Goal: Information Seeking & Learning: Learn about a topic

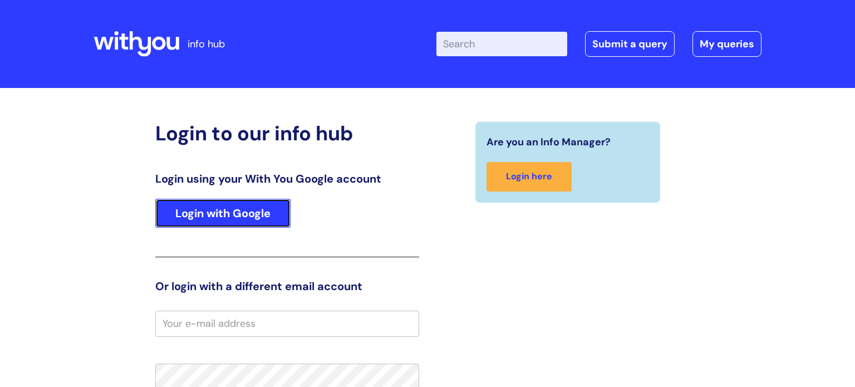
click at [225, 217] on link "Login with Google" at bounding box center [222, 213] width 135 height 29
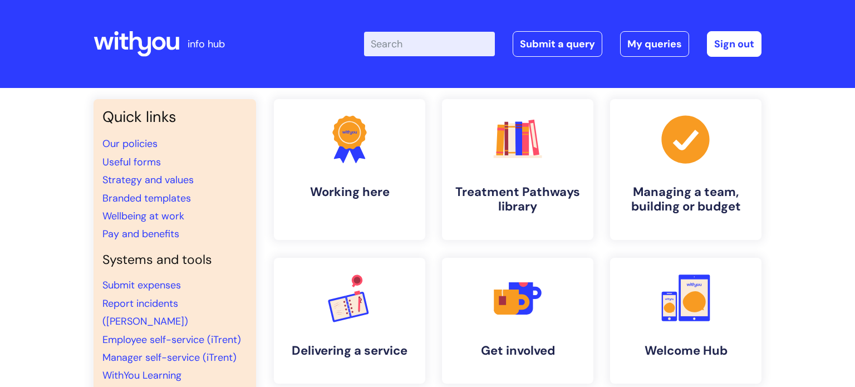
click at [414, 42] on input "Enter your search term here..." at bounding box center [429, 44] width 131 height 24
type input "lone"
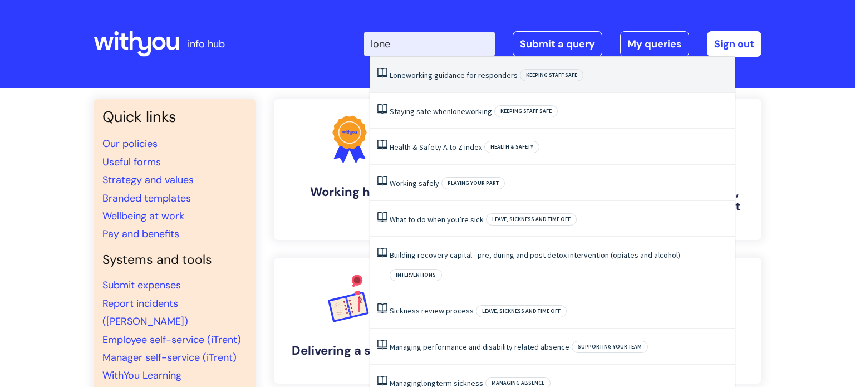
click at [444, 73] on link "Lone working guidance for responders" at bounding box center [454, 75] width 128 height 10
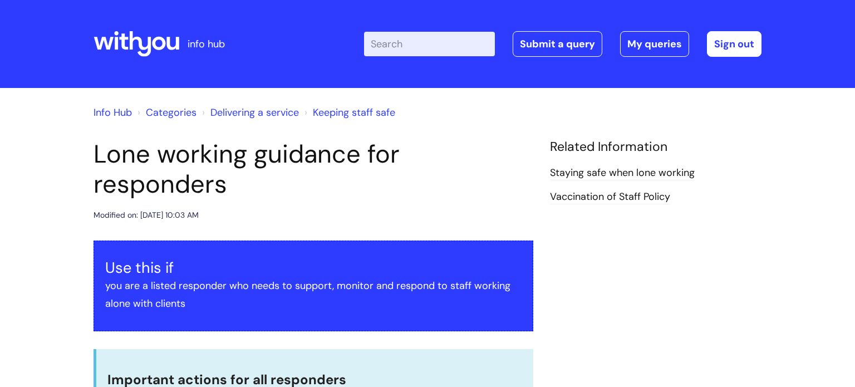
click at [376, 219] on div "Modified on: Thu, 5 Jun, 2025 at 10:03 AM" at bounding box center [314, 215] width 440 height 14
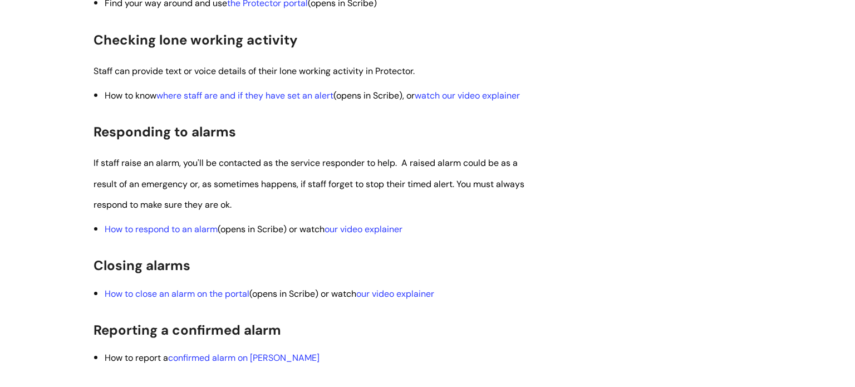
scroll to position [1158, 0]
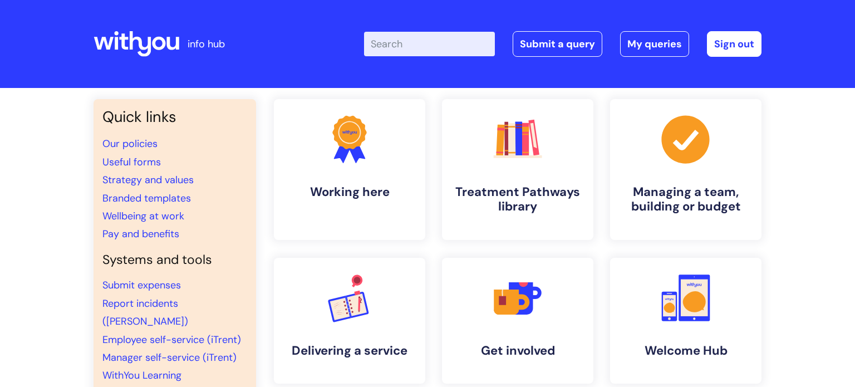
click at [430, 51] on input "Enter your search term here..." at bounding box center [429, 44] width 131 height 24
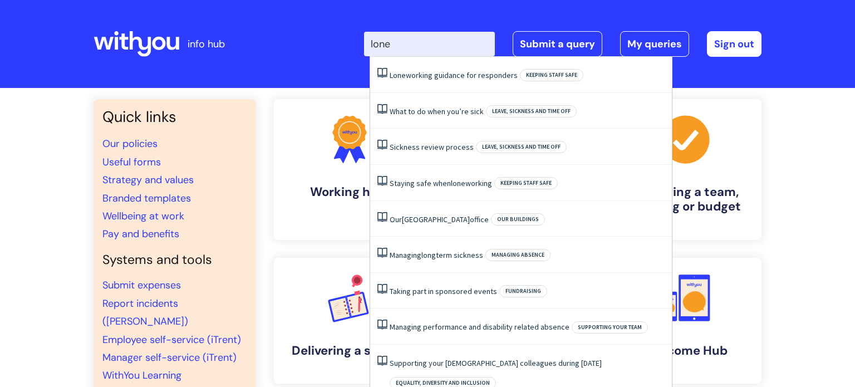
type input "lone w"
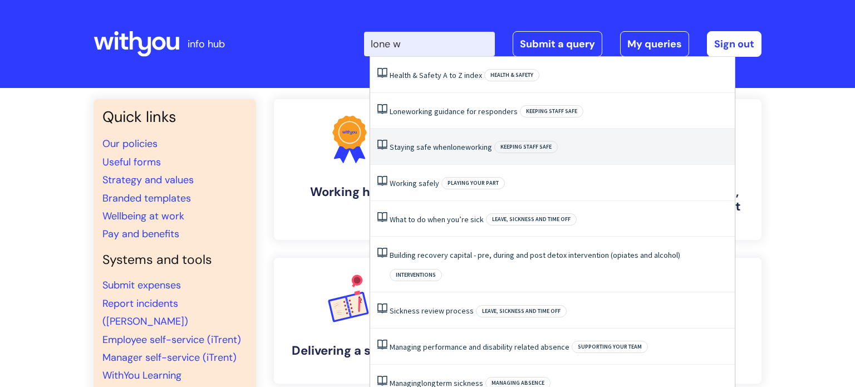
click at [455, 153] on li "Staying safe when lone working Keeping staff safe" at bounding box center [552, 147] width 365 height 36
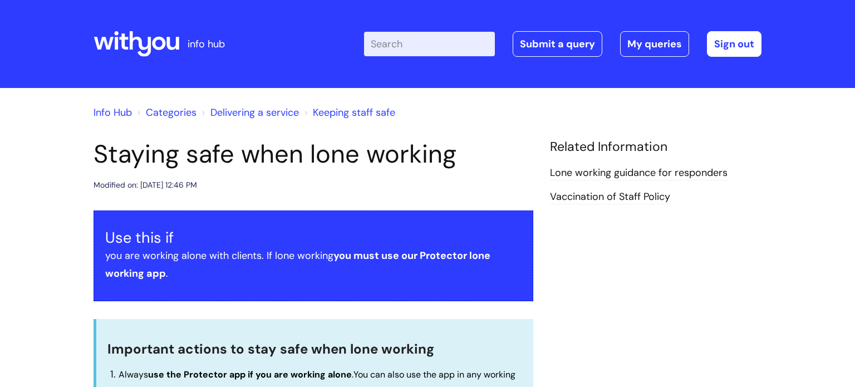
click at [478, 156] on h1 "Staying safe when lone working" at bounding box center [314, 154] width 440 height 30
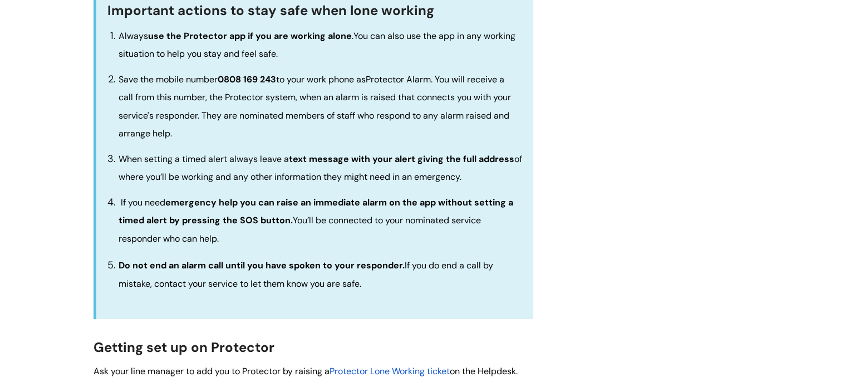
scroll to position [267, 0]
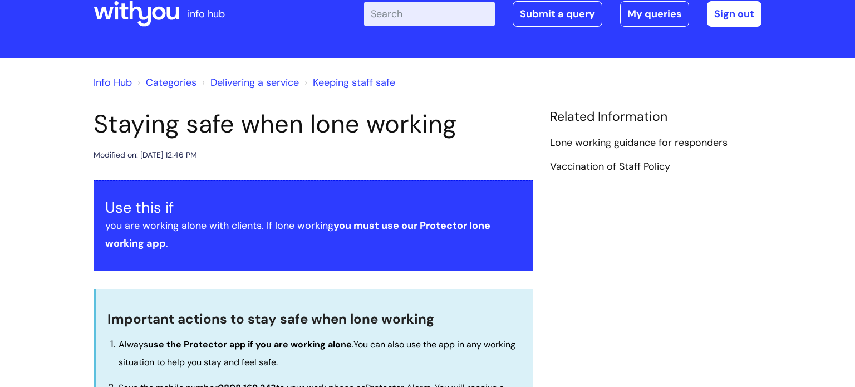
scroll to position [0, 0]
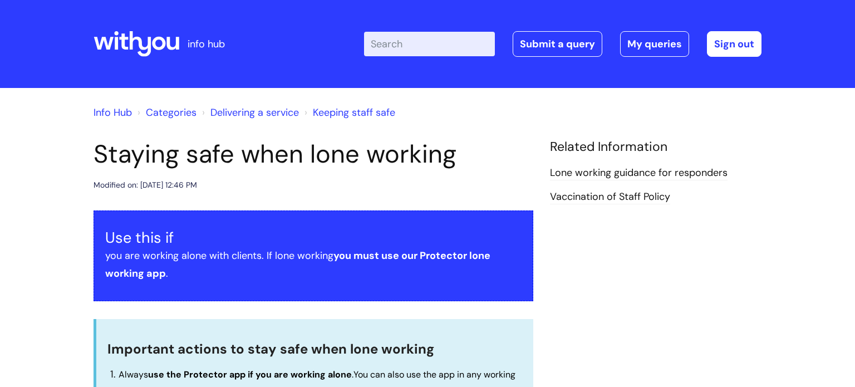
click at [443, 39] on input "Enter your search term here..." at bounding box center [429, 44] width 131 height 24
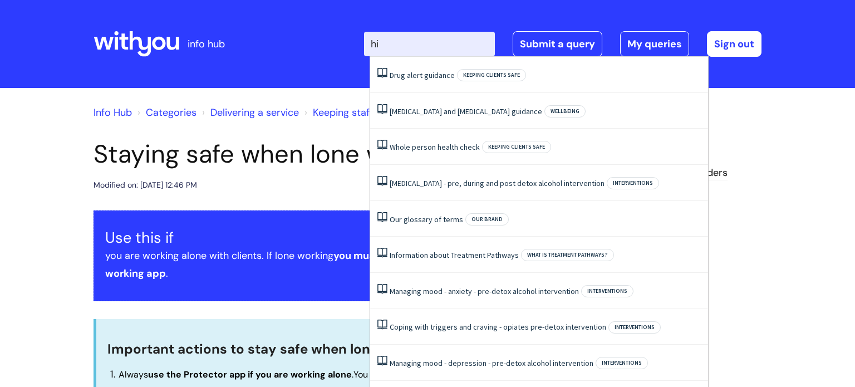
type input "h"
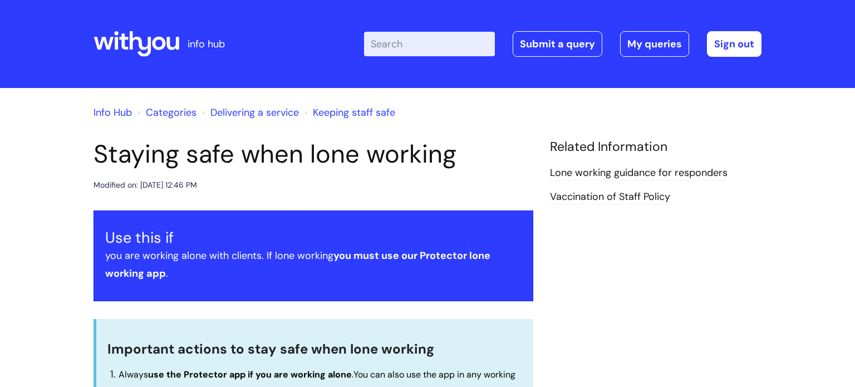
click at [320, 66] on div "Enter your search term here... Search Submit a query My queries Welcome [PERSON…" at bounding box center [510, 44] width 502 height 66
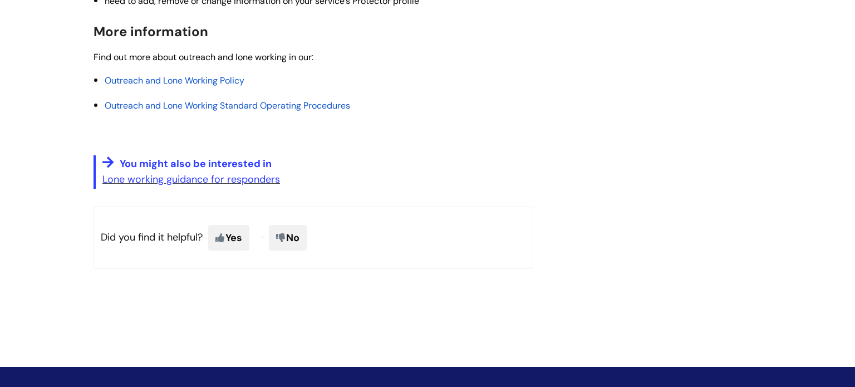
scroll to position [1759, 0]
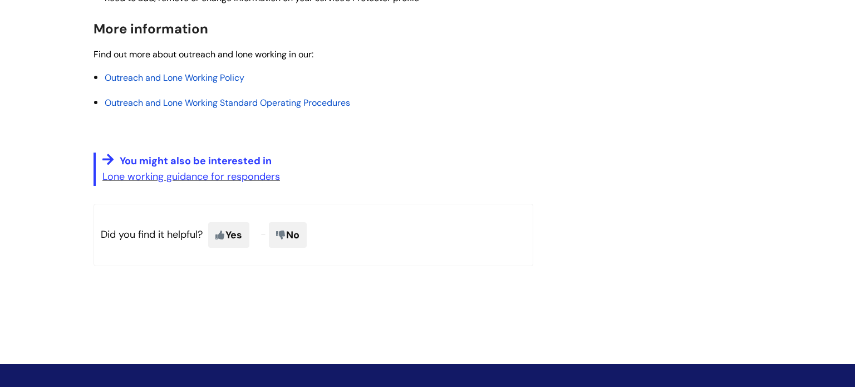
click at [138, 82] on span "Outreach and Lone Working Policy" at bounding box center [175, 78] width 140 height 12
